Goal: Information Seeking & Learning: Find specific fact

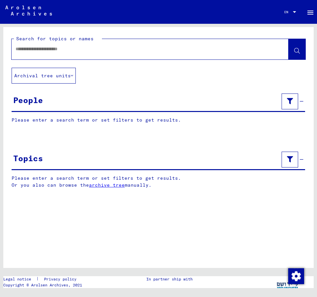
click at [27, 54] on div at bounding box center [142, 49] width 261 height 15
click at [28, 51] on input "text" at bounding box center [144, 49] width 257 height 7
type input "**********"
click at [297, 49] on icon at bounding box center [297, 51] width 6 height 6
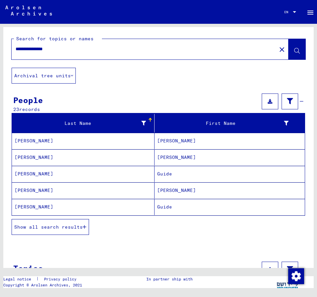
click at [75, 230] on button "Show all search results" at bounding box center [50, 227] width 77 height 16
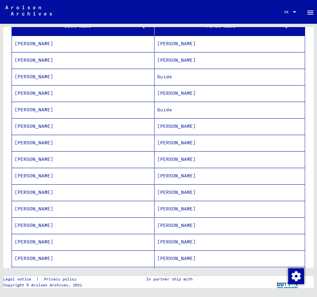
scroll to position [107, 0]
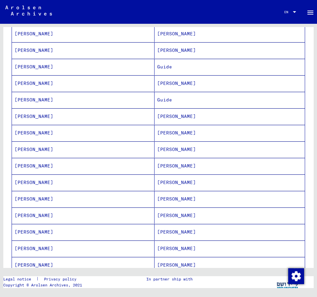
click at [168, 196] on mat-cell "[PERSON_NAME]" at bounding box center [229, 199] width 150 height 16
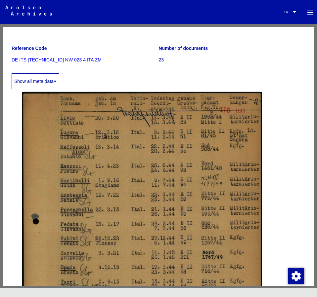
scroll to position [107, 0]
